Goal: Understand process/instructions: Learn how to perform a task or action

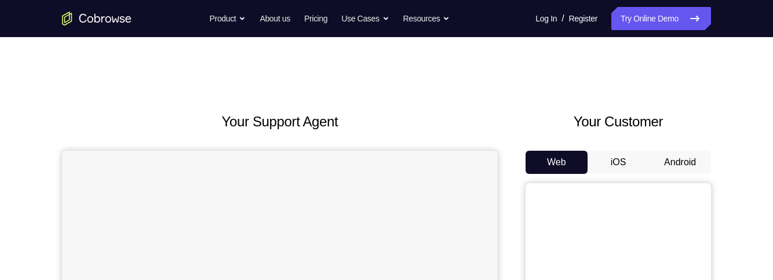
click at [623, 162] on button "iOS" at bounding box center [619, 162] width 62 height 23
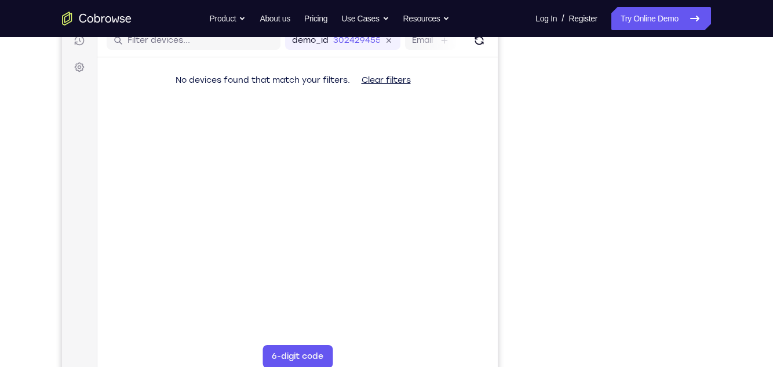
scroll to position [165, 0]
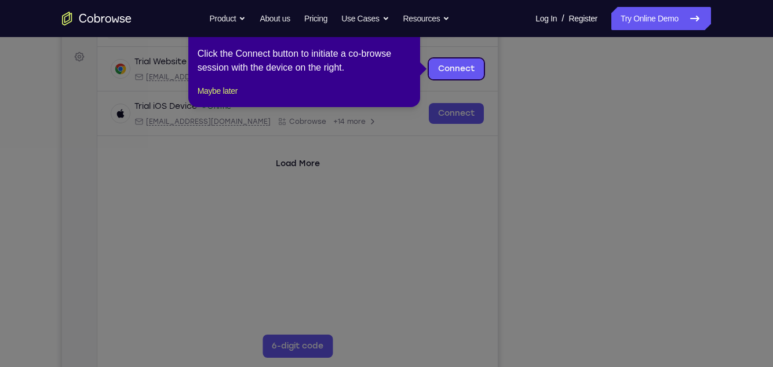
click at [651, 141] on icon at bounding box center [386, 183] width 773 height 367
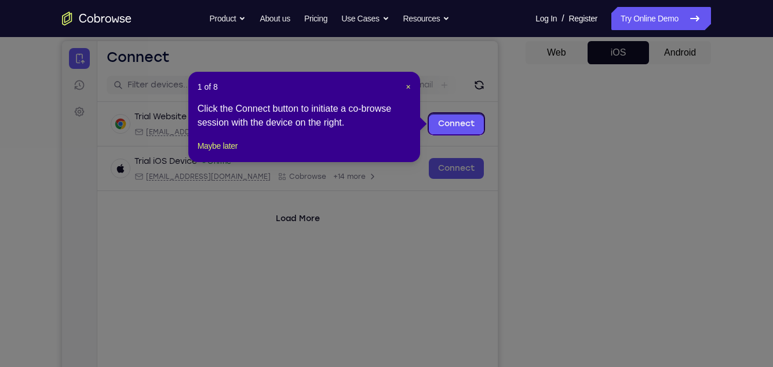
scroll to position [108, 0]
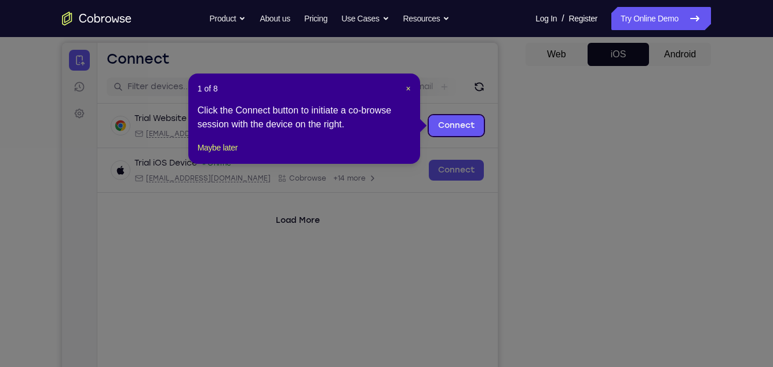
click at [418, 89] on div "1 of 8 × Click the Connect button to initiate a co-browse session with the devi…" at bounding box center [304, 119] width 232 height 90
click at [410, 89] on span "×" at bounding box center [408, 88] width 5 height 9
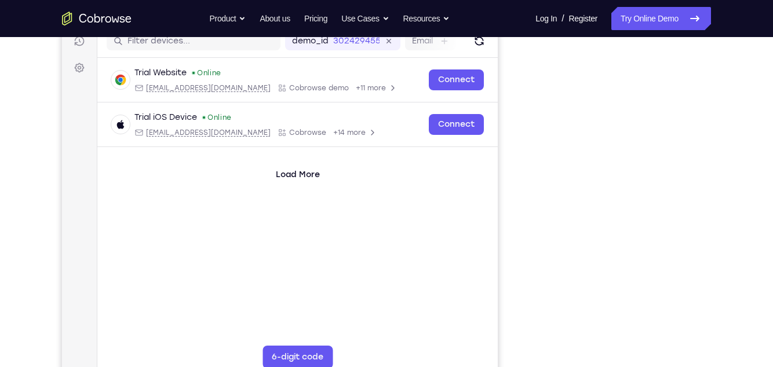
scroll to position [149, 0]
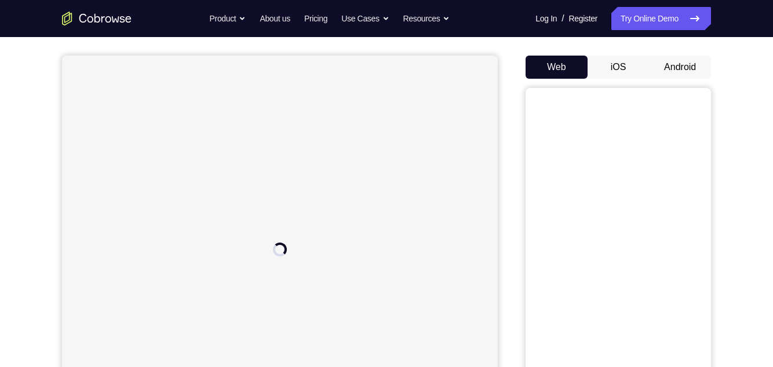
scroll to position [94, 0]
click at [633, 63] on button "iOS" at bounding box center [619, 68] width 62 height 23
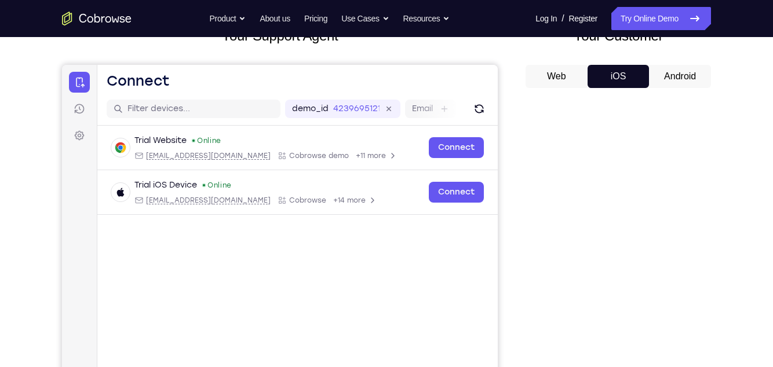
scroll to position [87, 0]
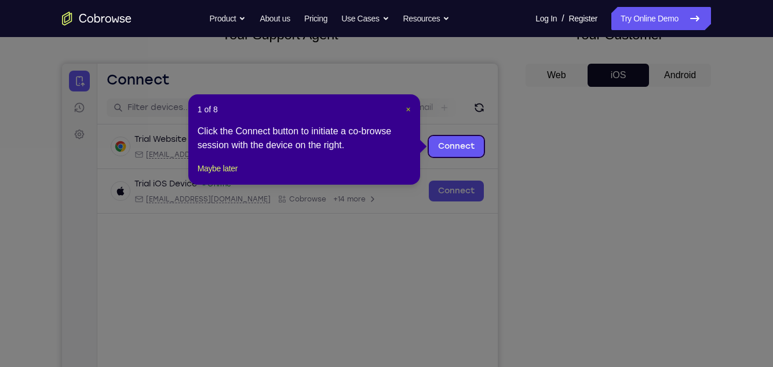
click at [409, 111] on span "×" at bounding box center [408, 109] width 5 height 9
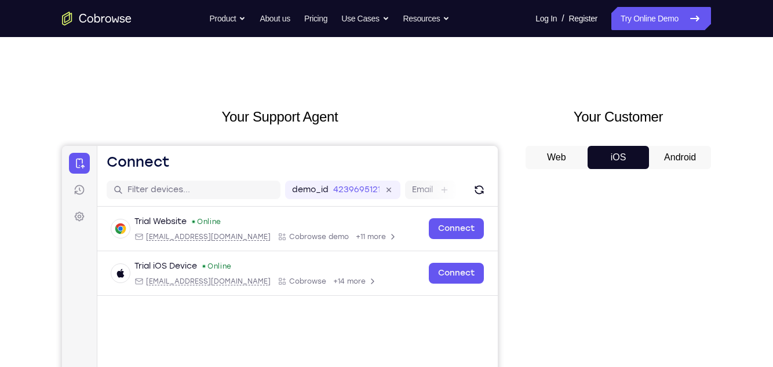
scroll to position [0, 0]
